Goal: Task Accomplishment & Management: Manage account settings

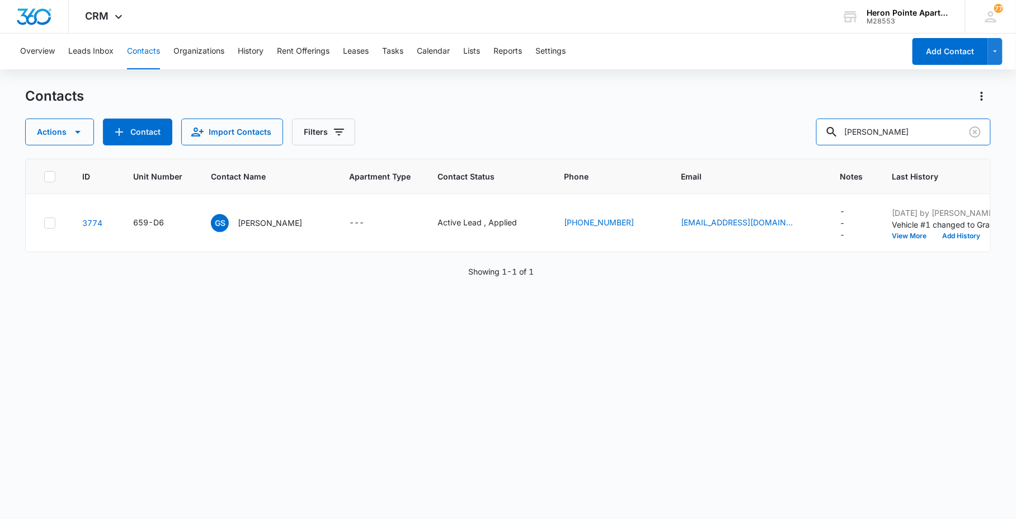
click at [834, 142] on input "[PERSON_NAME]" at bounding box center [903, 132] width 175 height 27
type input "2c4"
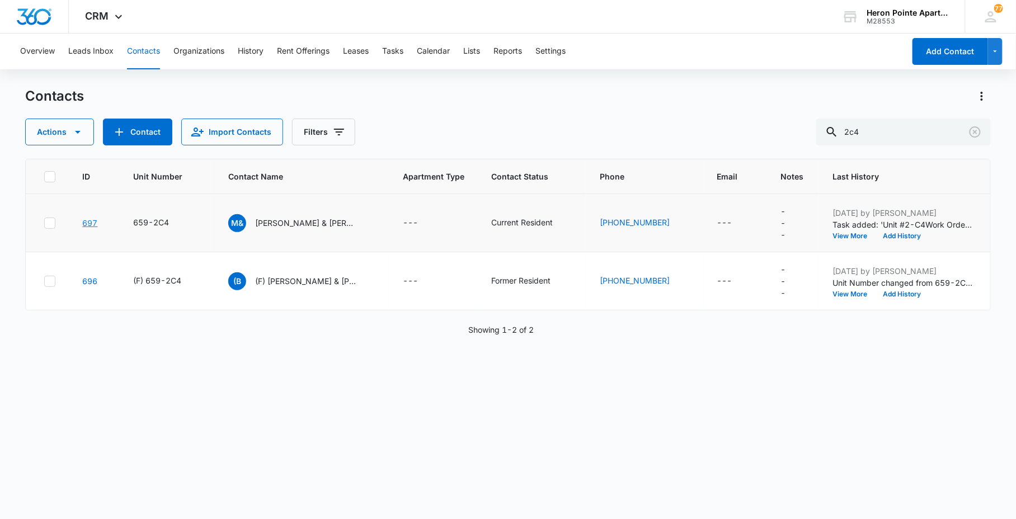
click at [96, 221] on link "697" at bounding box center [89, 223] width 15 height 10
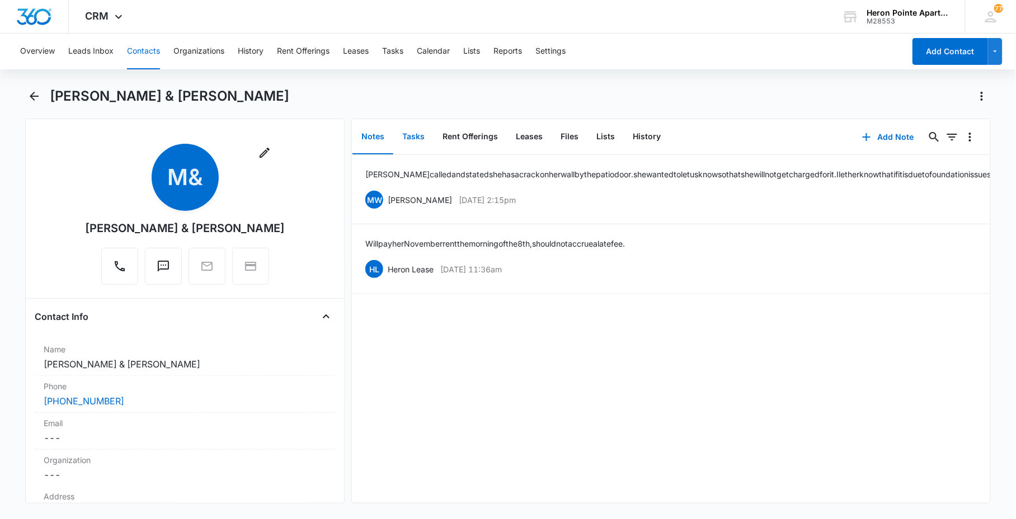
click at [422, 142] on button "Tasks" at bounding box center [413, 137] width 40 height 35
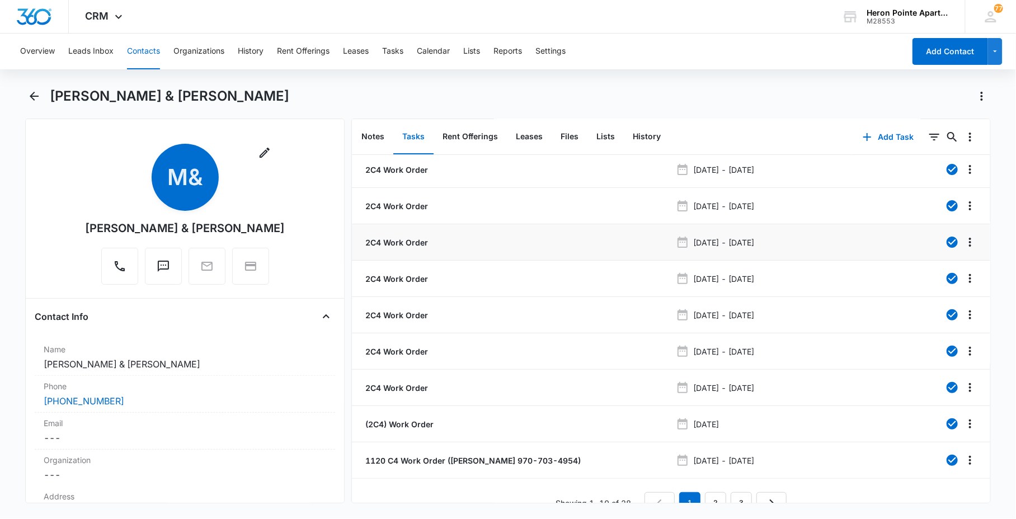
scroll to position [59, 0]
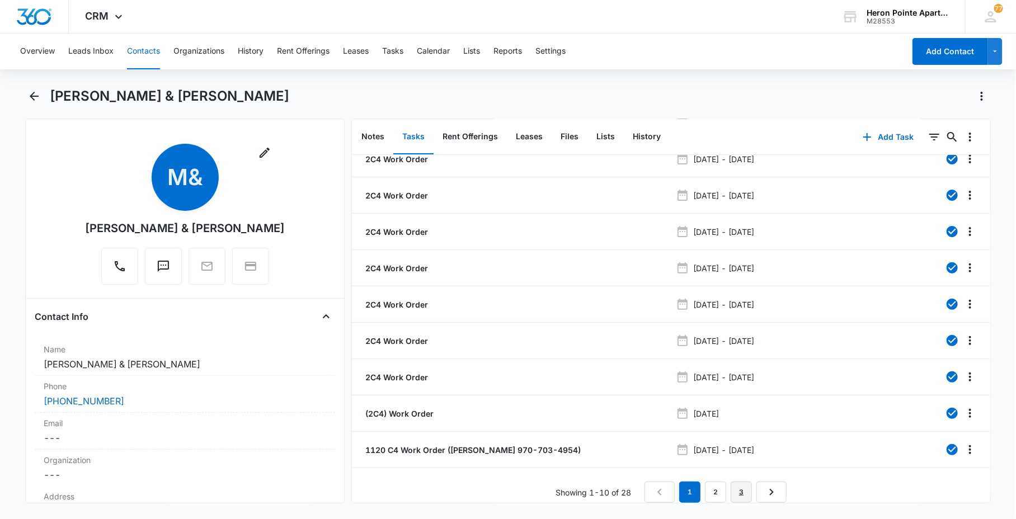
click at [733, 482] on link "3" at bounding box center [741, 492] width 21 height 21
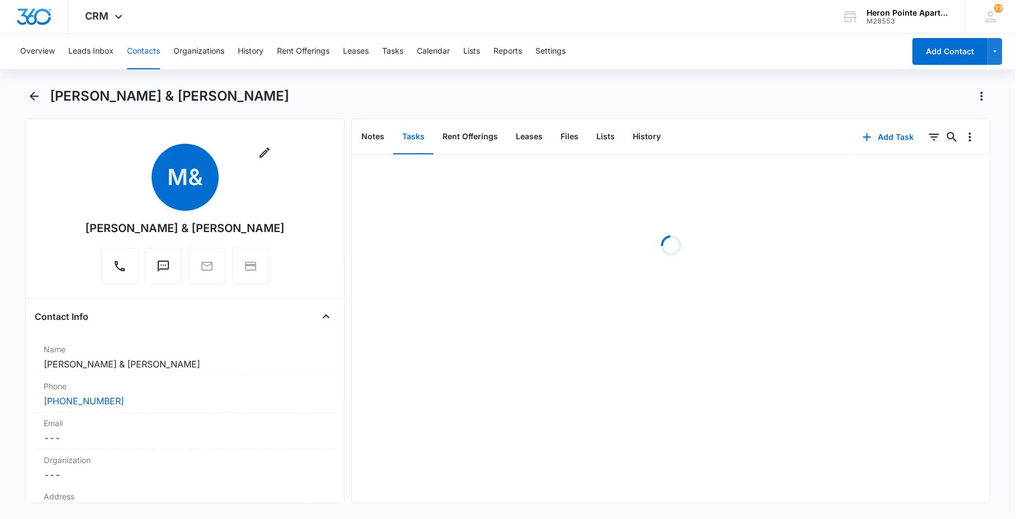
scroll to position [0, 0]
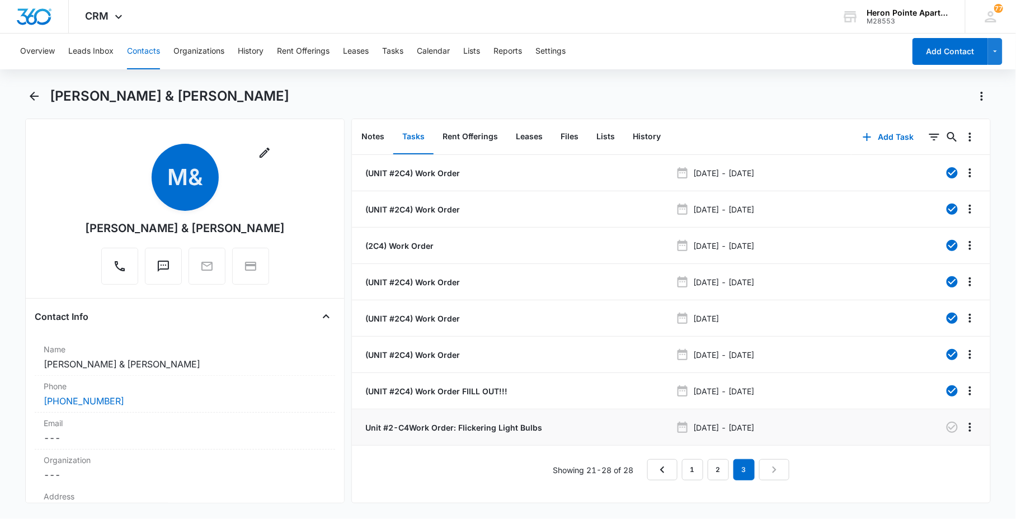
click at [457, 426] on p "Unit #2-C4Work Order: Flickering Light Bulbs" at bounding box center [452, 428] width 179 height 12
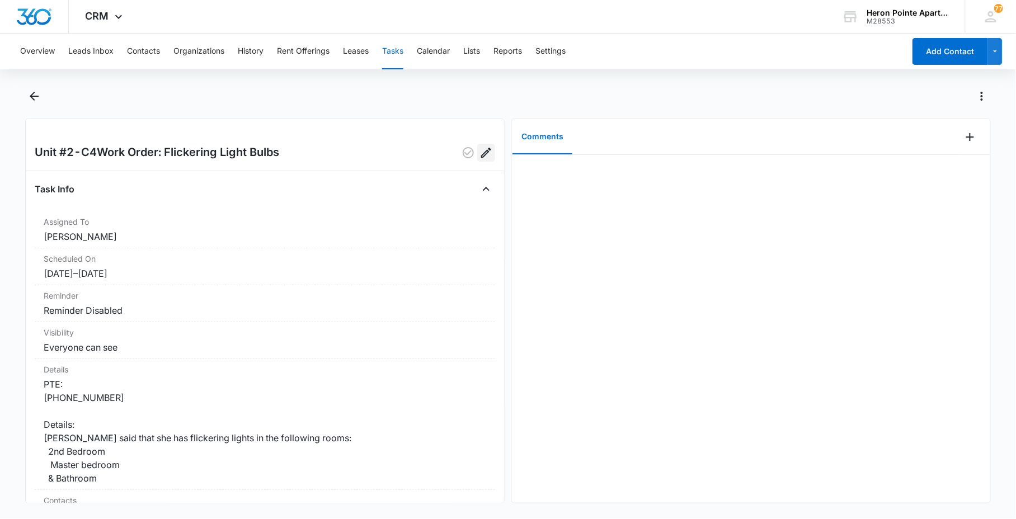
click at [479, 150] on icon "Edit" at bounding box center [485, 152] width 13 height 13
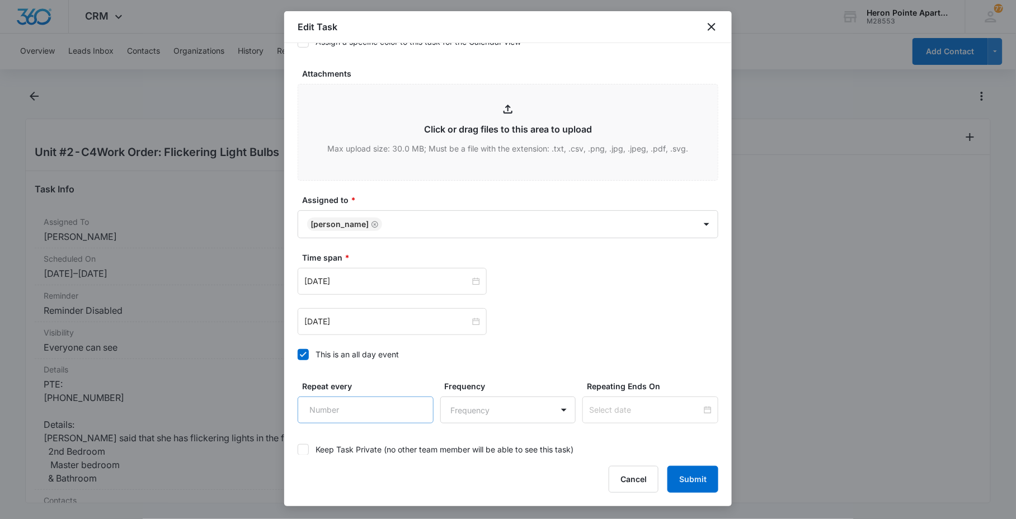
scroll to position [539, 0]
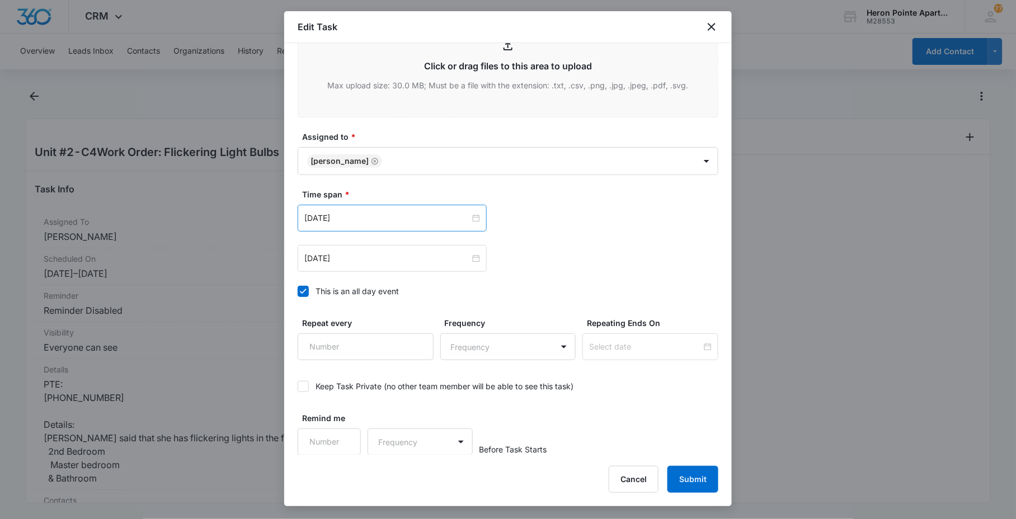
click at [375, 225] on div "[DATE]" at bounding box center [392, 218] width 189 height 27
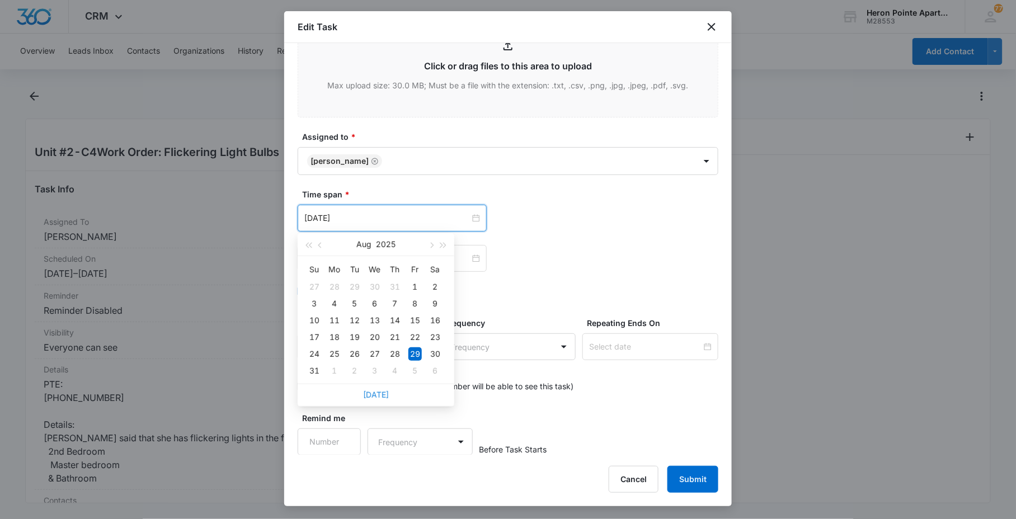
click at [375, 392] on link "[DATE]" at bounding box center [376, 395] width 26 height 10
type input "[DATE]"
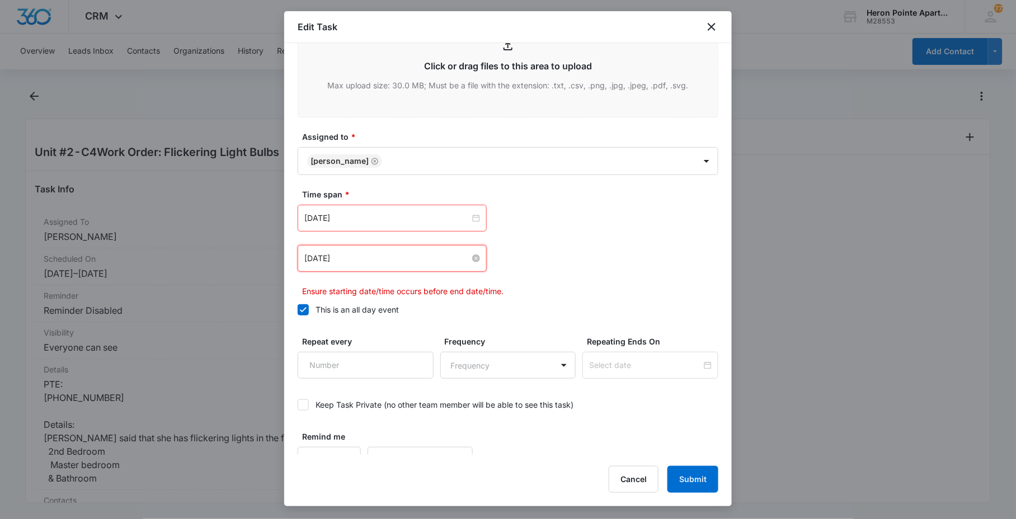
click at [400, 260] on input "[DATE]" at bounding box center [387, 258] width 166 height 12
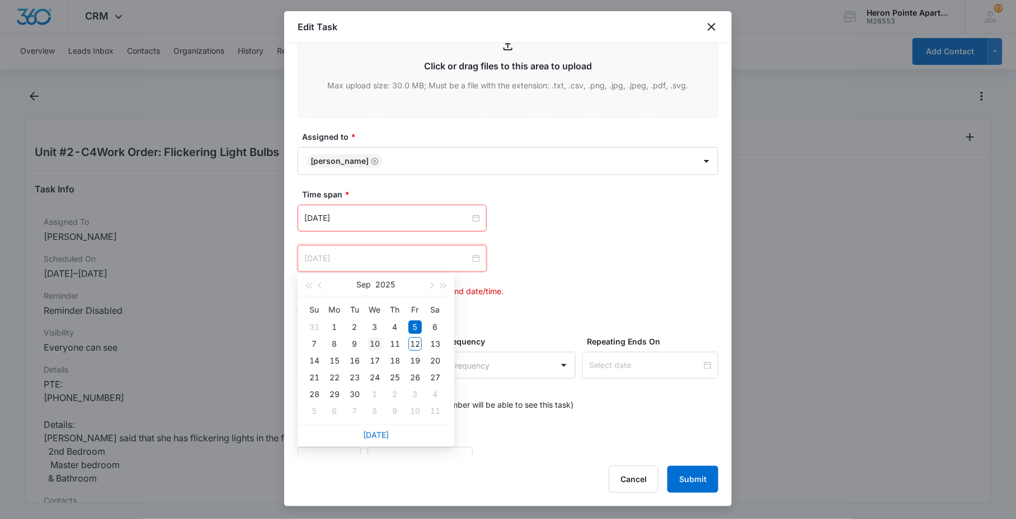
click at [382, 345] on div "10" at bounding box center [374, 343] width 13 height 13
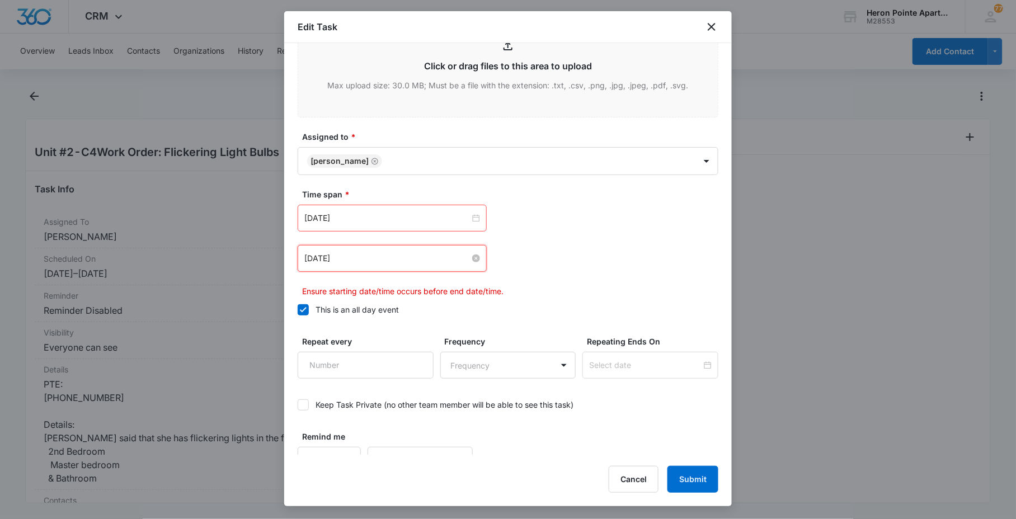
click at [403, 255] on input "[DATE]" at bounding box center [387, 258] width 166 height 12
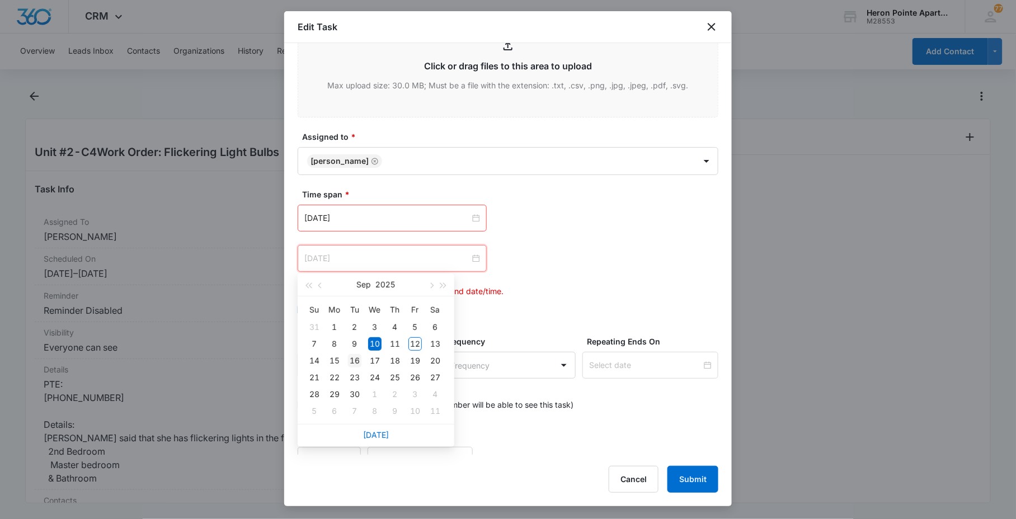
type input "[DATE]"
click at [363, 360] on td "16" at bounding box center [355, 360] width 20 height 17
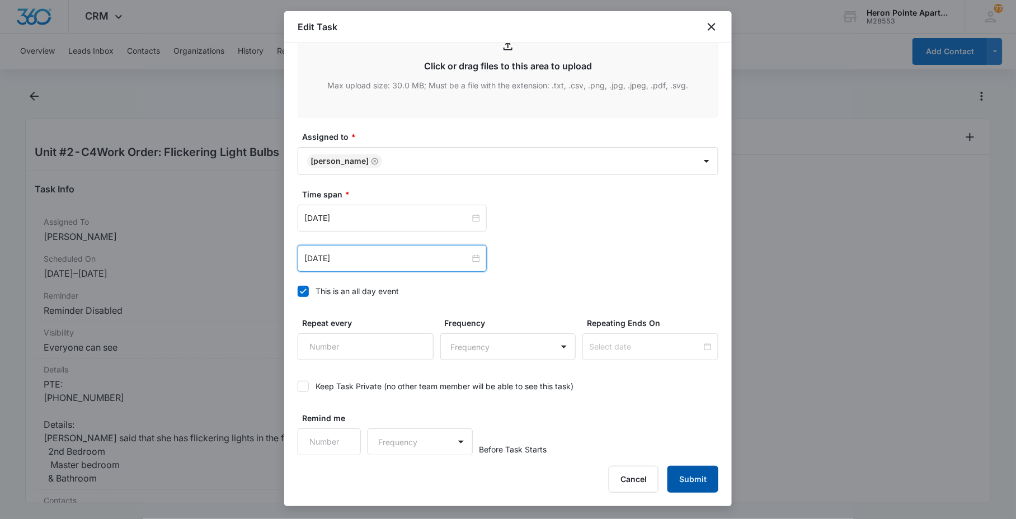
click at [697, 474] on button "Submit" at bounding box center [692, 479] width 51 height 27
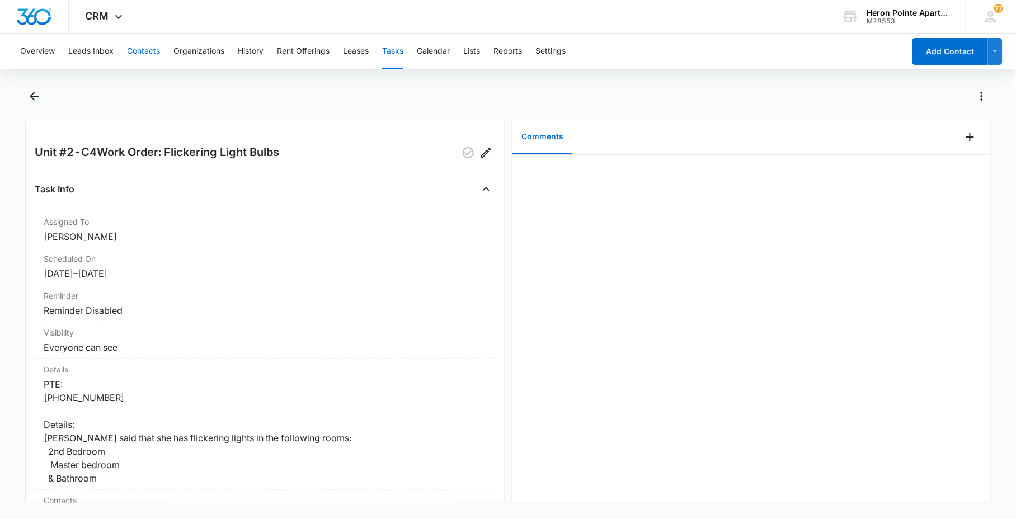
click at [129, 58] on button "Contacts" at bounding box center [143, 52] width 33 height 36
